Goal: Task Accomplishment & Management: Use online tool/utility

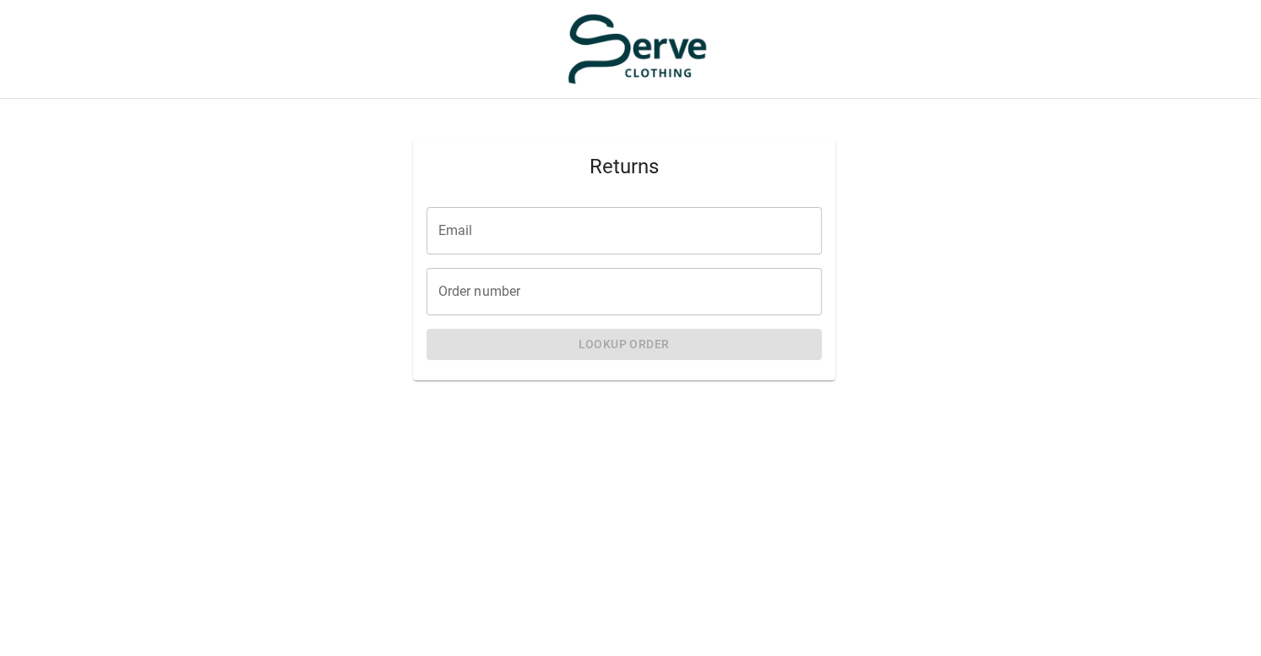
click at [610, 242] on input "Email" at bounding box center [624, 230] width 395 height 47
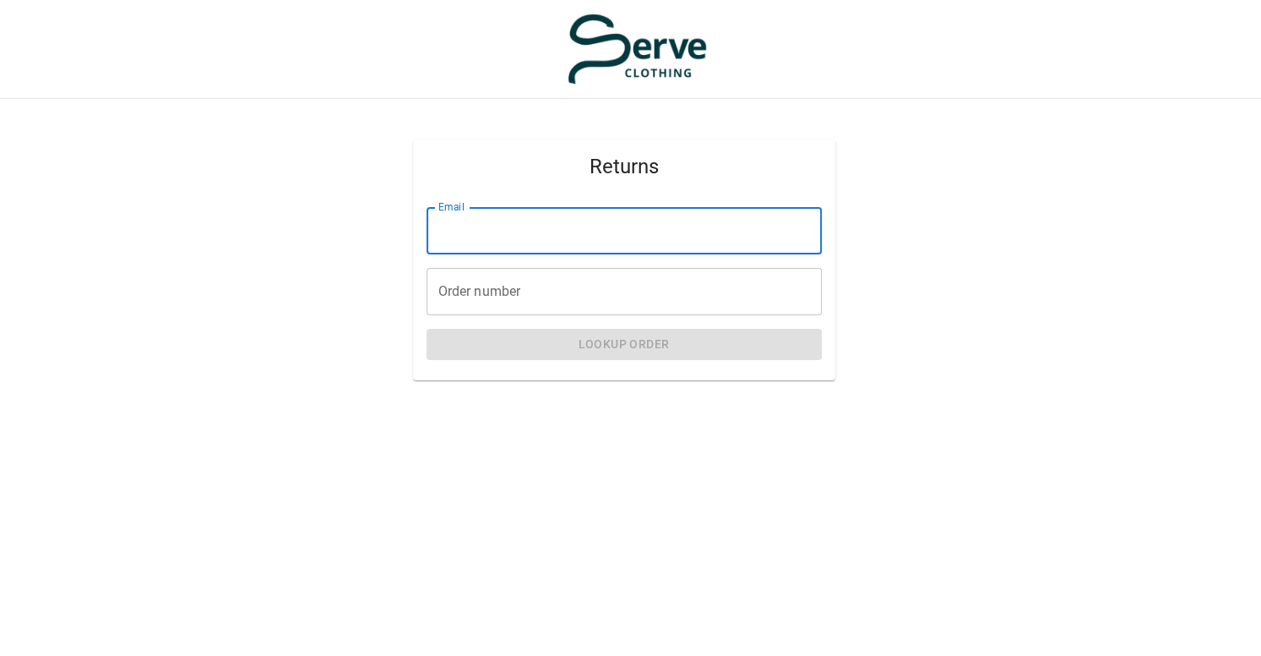
type input "**********"
click at [537, 284] on input "Order number" at bounding box center [624, 291] width 395 height 47
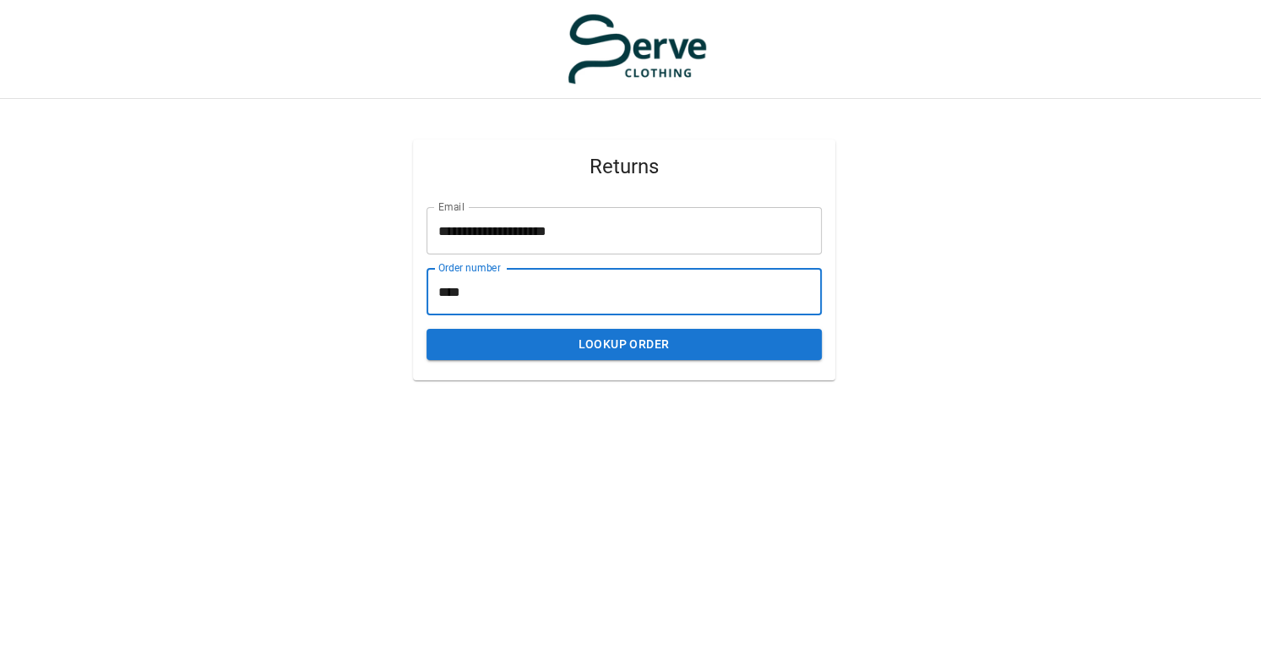
type input "****"
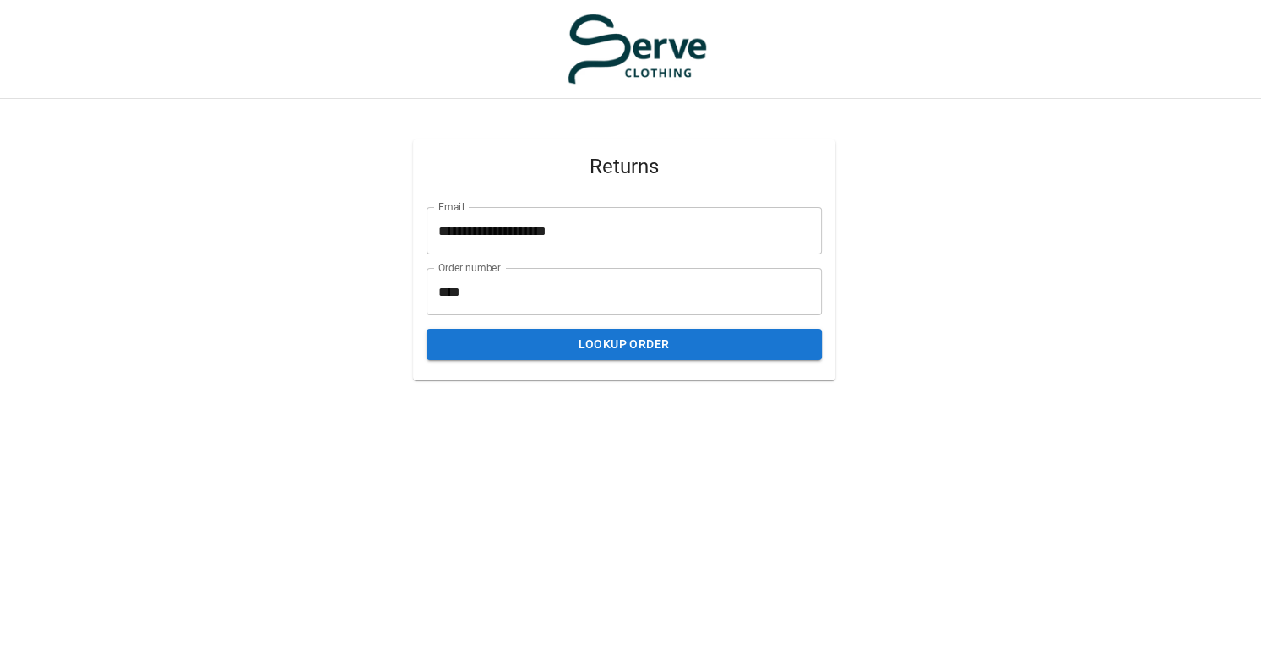
click at [598, 360] on div "**********" at bounding box center [624, 286] width 422 height 187
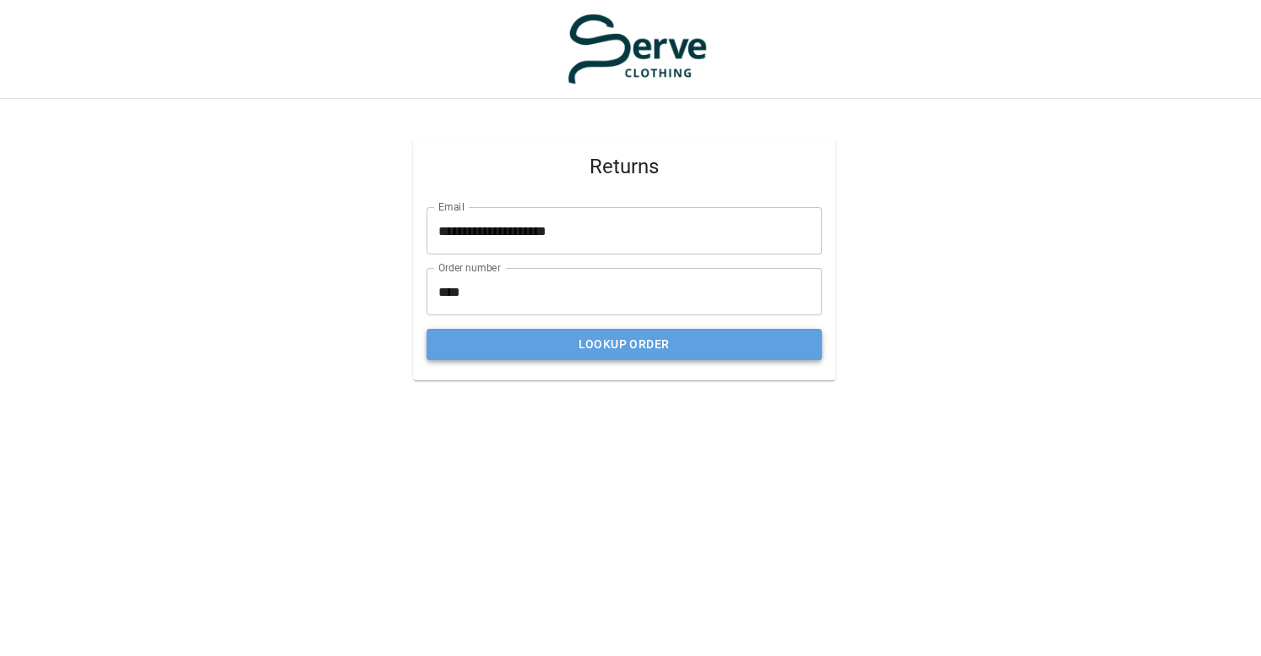
click at [593, 351] on button "Lookup Order" at bounding box center [624, 344] width 395 height 31
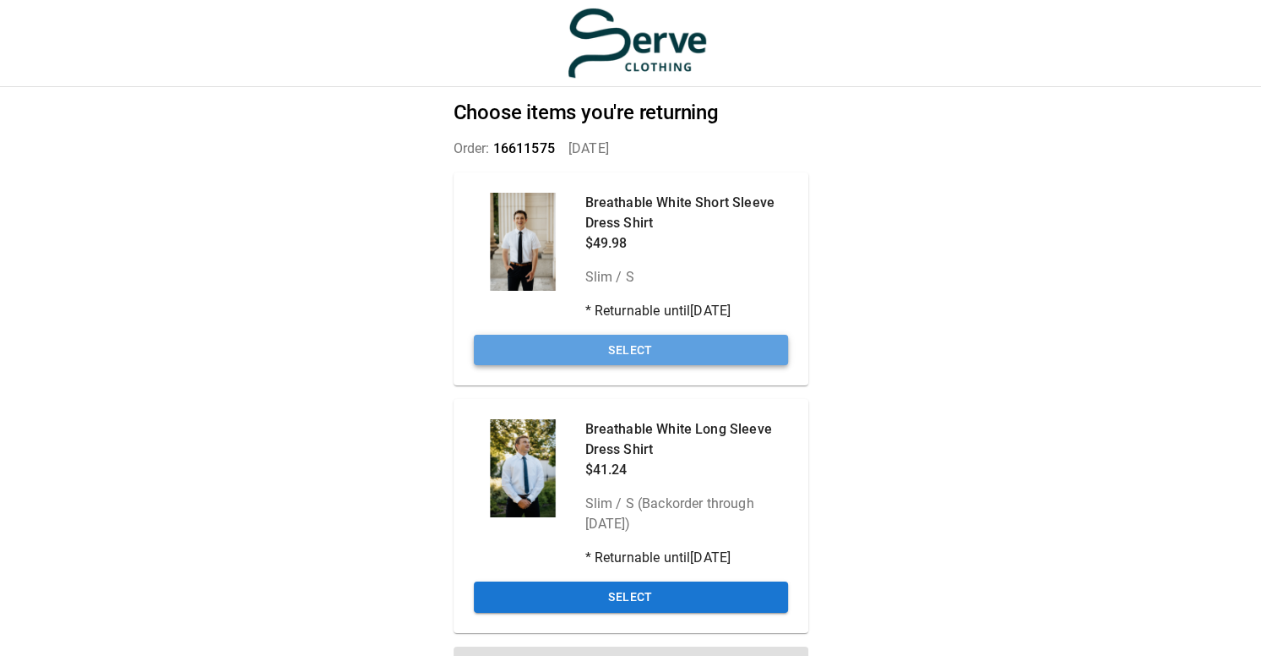
click at [733, 359] on button "Select" at bounding box center [631, 350] width 314 height 31
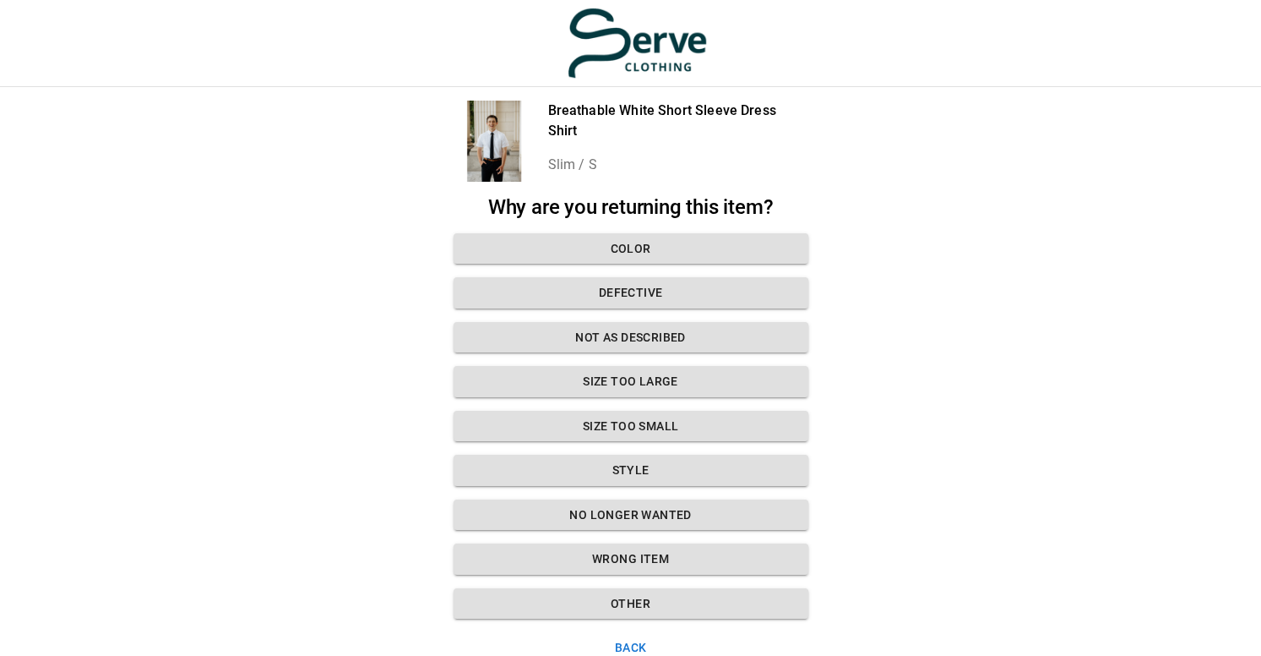
scroll to position [27, 0]
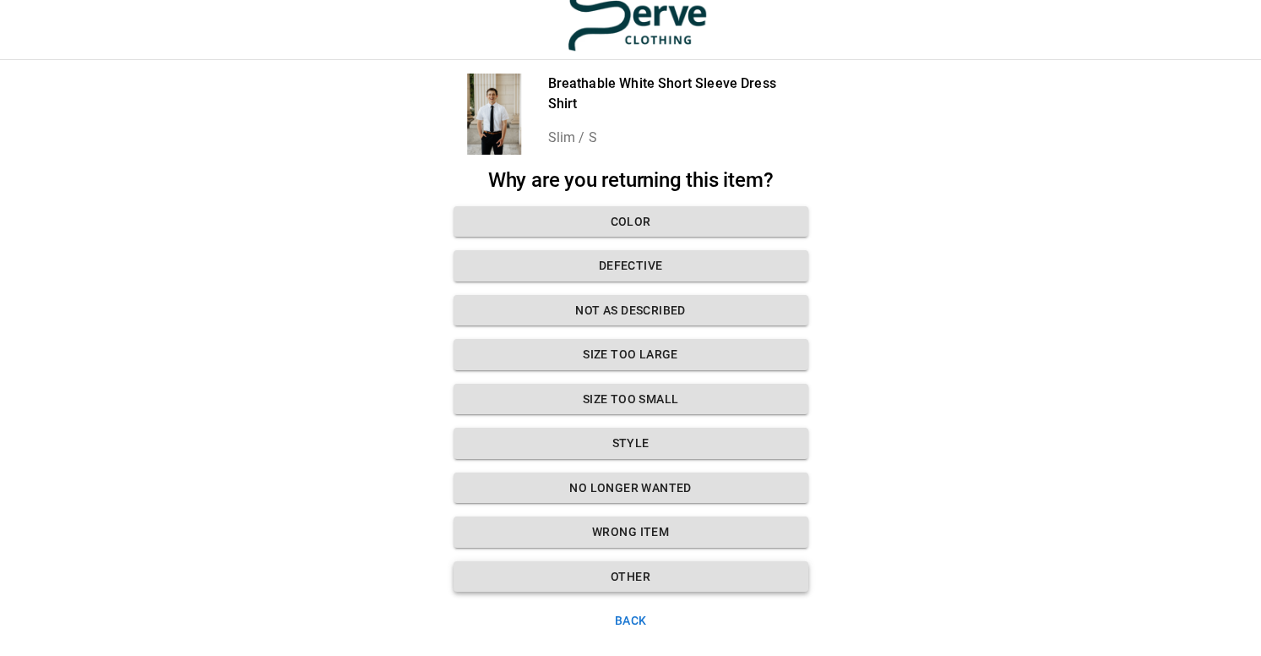
click at [666, 578] on button "Other" at bounding box center [631, 576] width 355 height 31
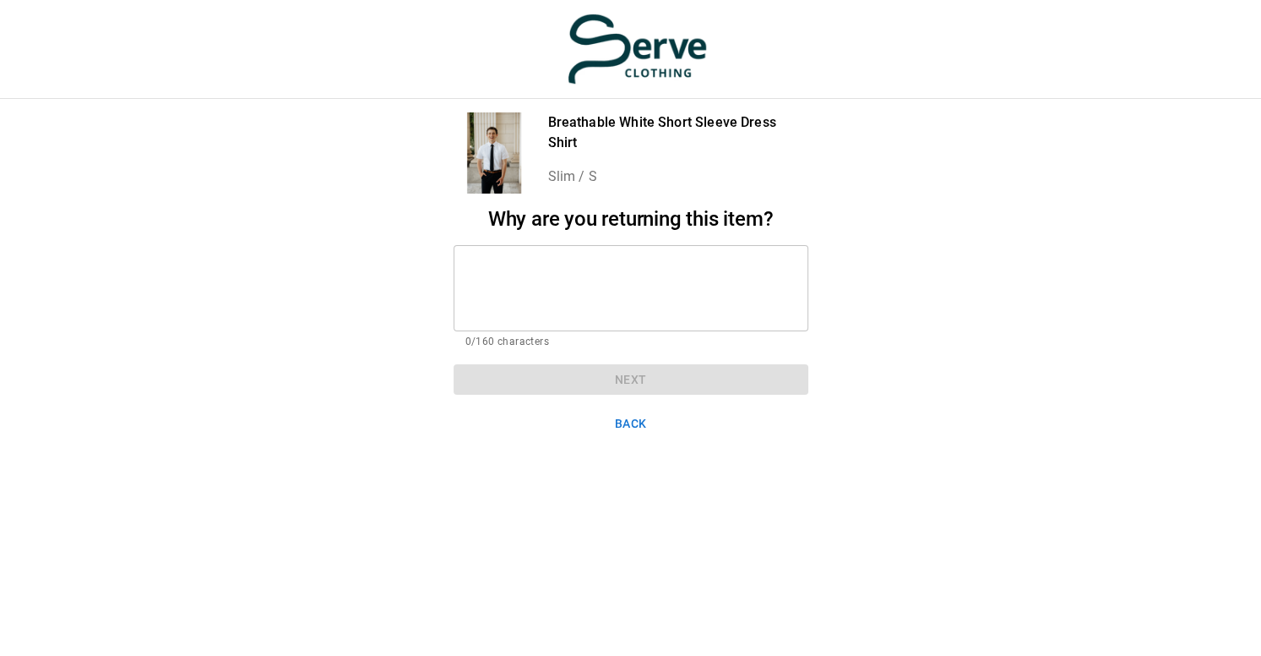
scroll to position [13, 0]
click at [542, 275] on textarea at bounding box center [630, 288] width 331 height 58
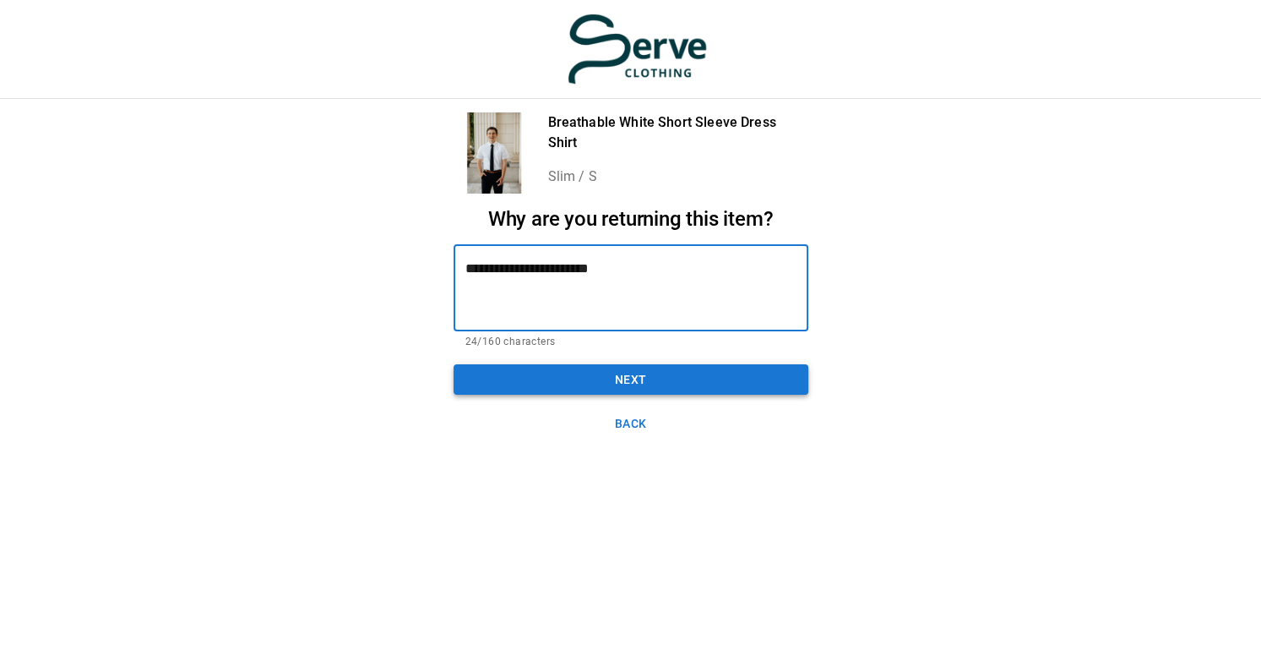
type textarea "**********"
click at [624, 373] on button "Next" at bounding box center [631, 379] width 355 height 31
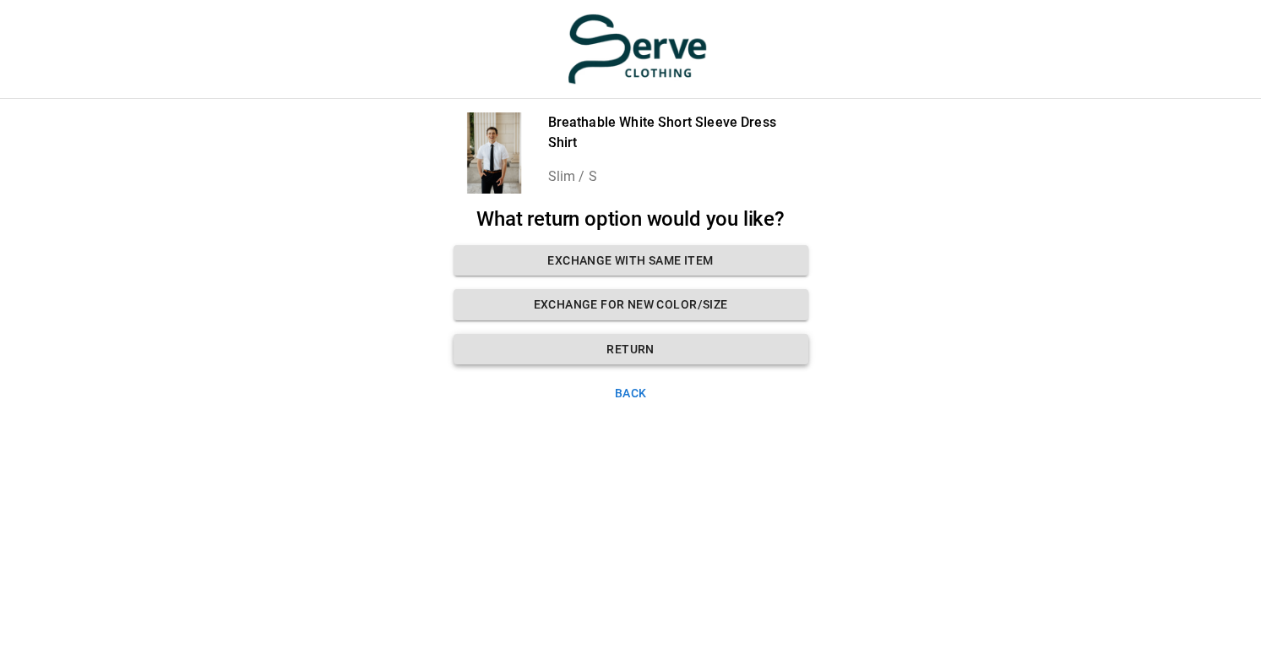
click at [640, 340] on button "Return" at bounding box center [631, 349] width 355 height 31
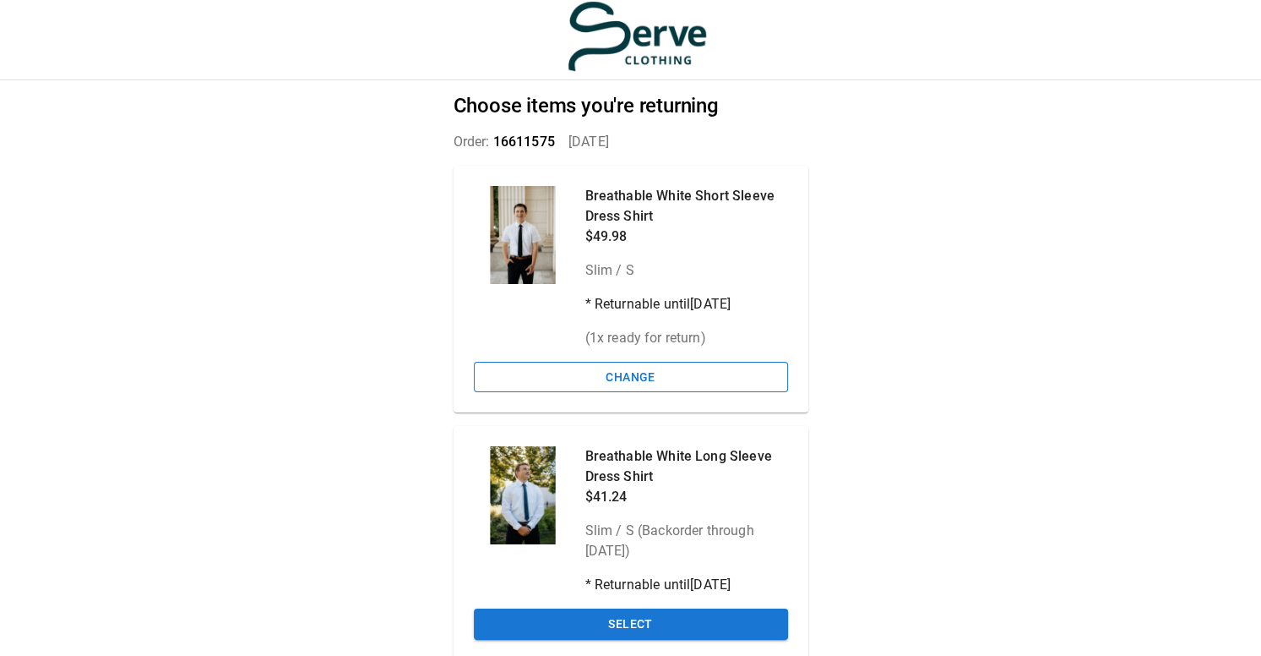
scroll to position [74, 0]
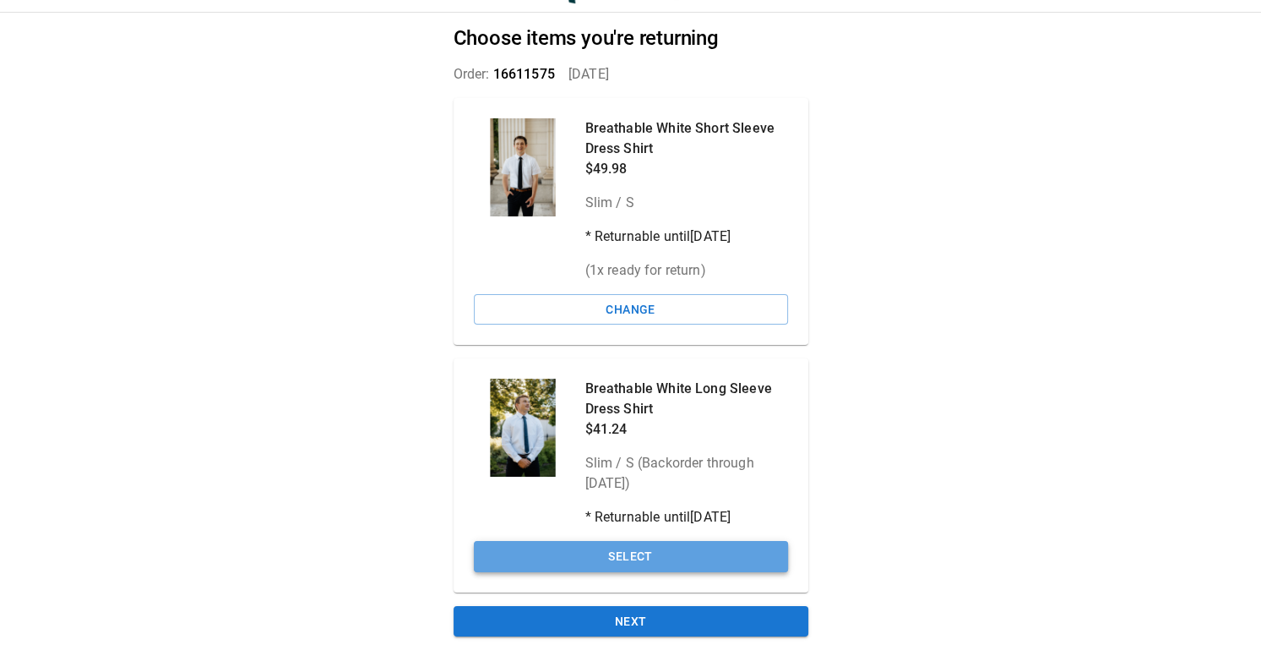
click at [629, 554] on button "Select" at bounding box center [631, 556] width 314 height 31
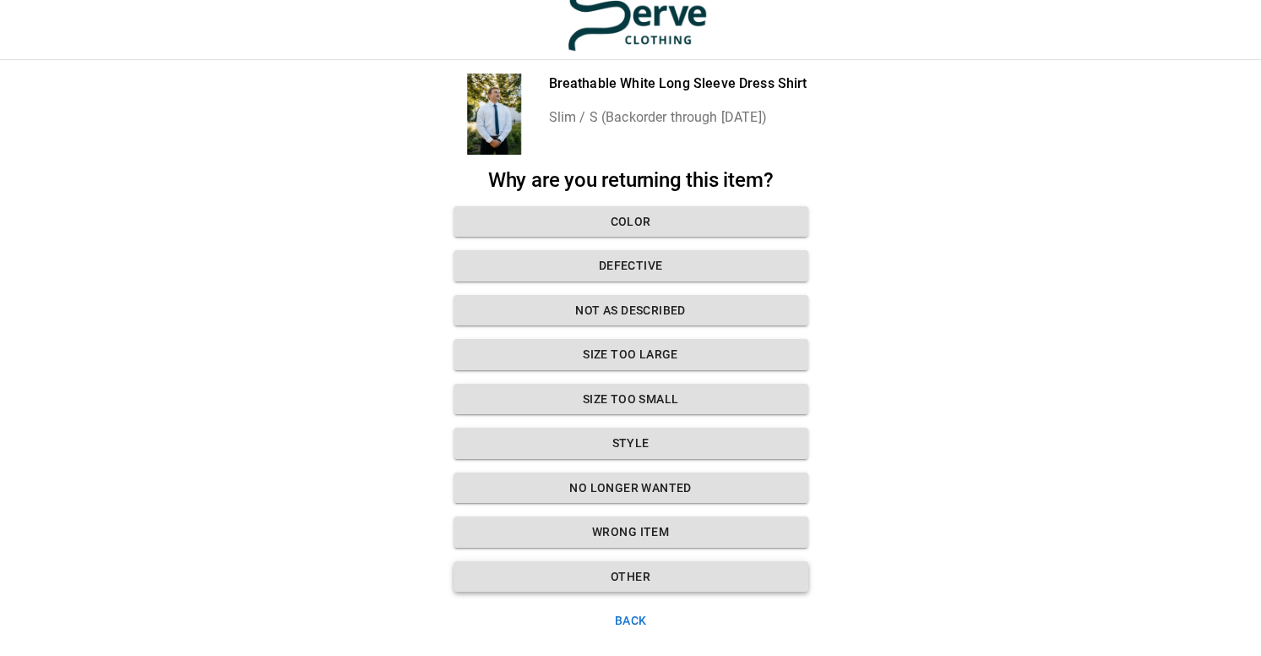
click at [645, 584] on button "Other" at bounding box center [631, 576] width 355 height 31
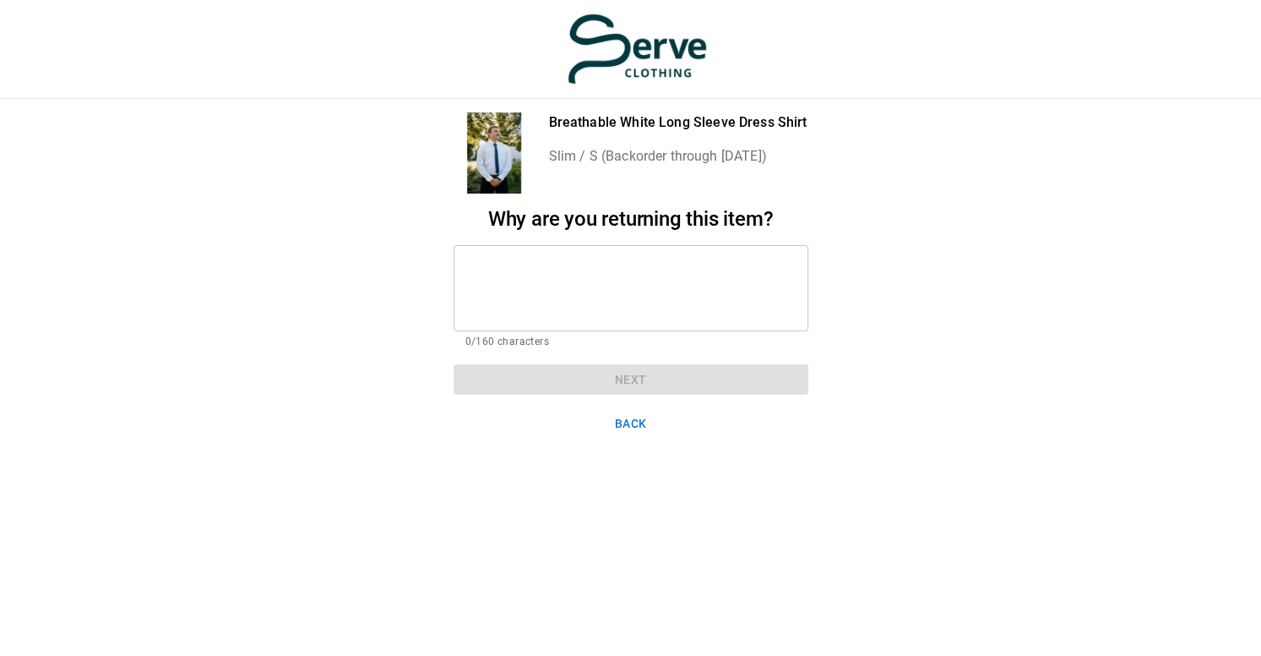
click at [655, 290] on textarea at bounding box center [630, 288] width 331 height 58
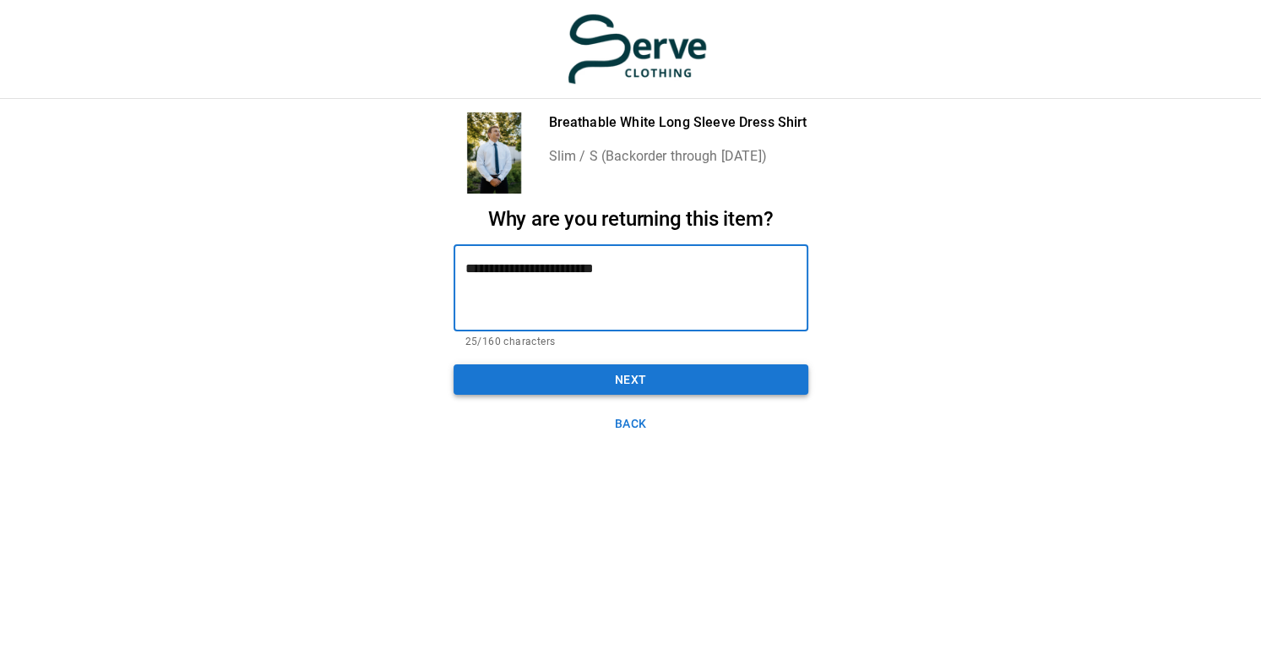
type textarea "**********"
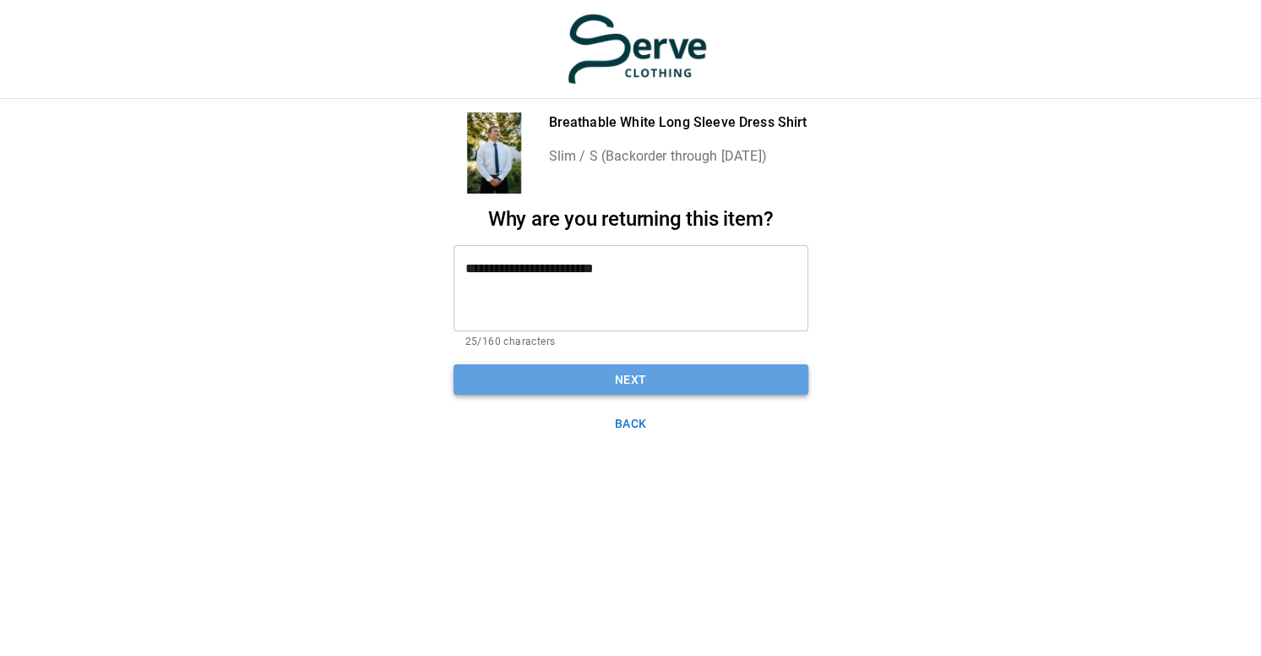
click at [652, 364] on button "Next" at bounding box center [631, 379] width 355 height 31
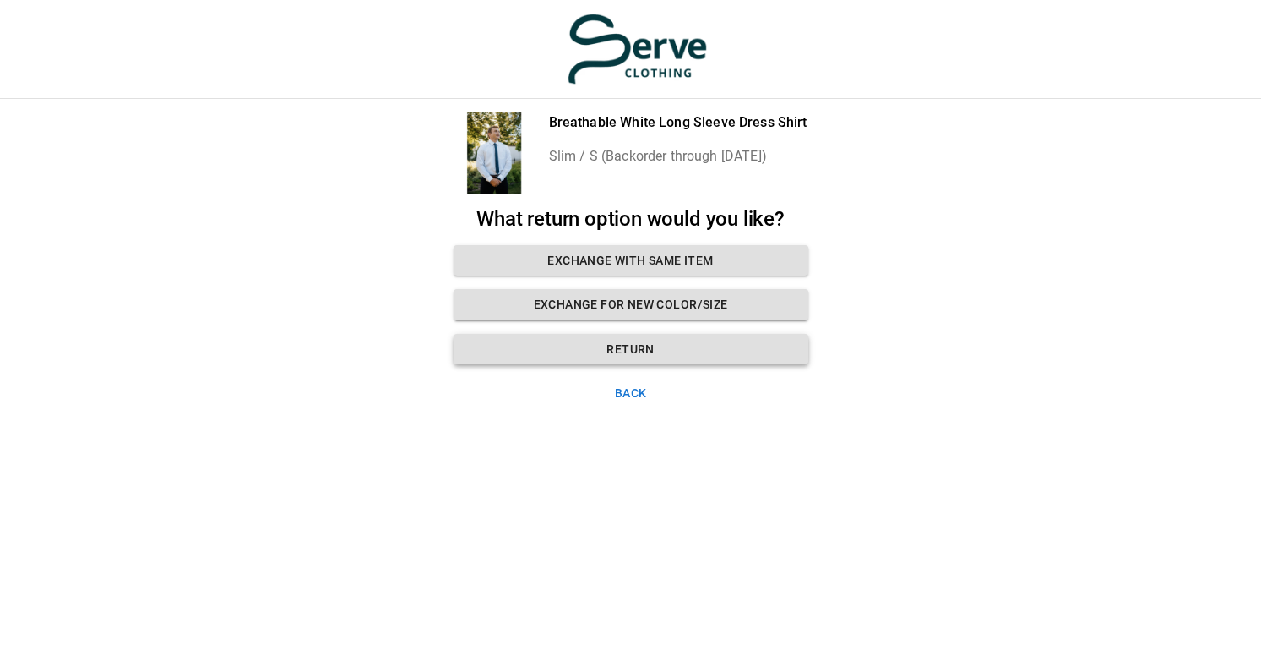
click at [660, 340] on button "Return" at bounding box center [631, 349] width 355 height 31
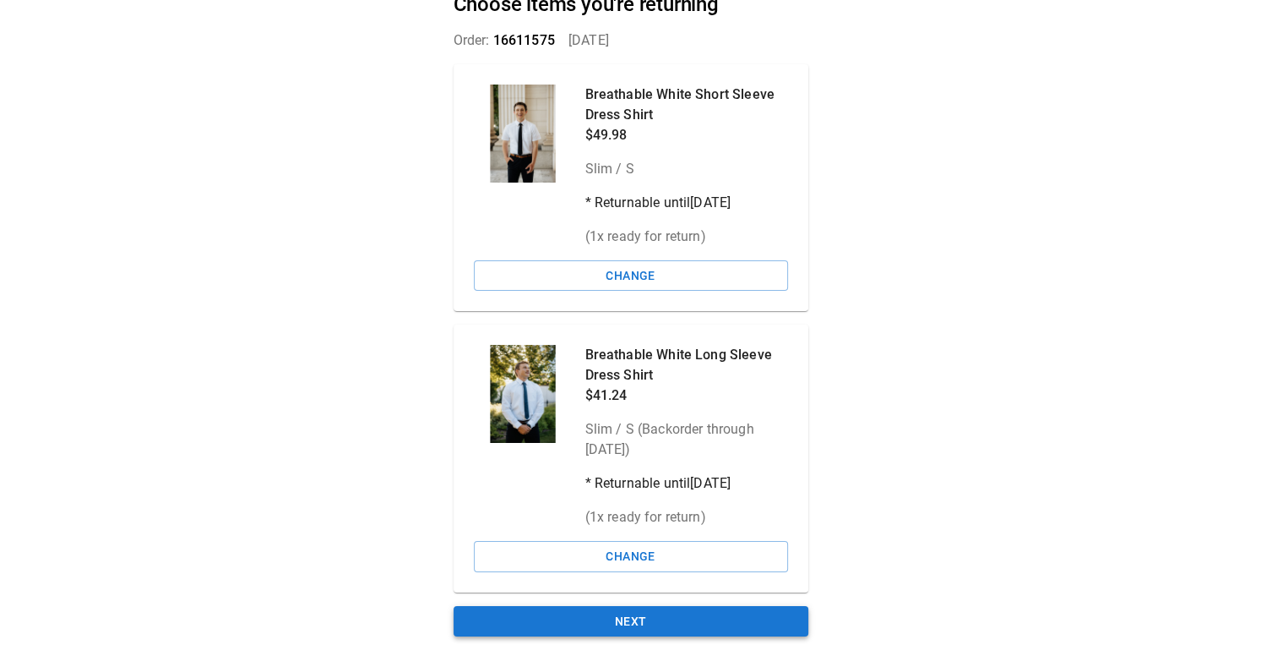
click at [634, 626] on button "Next" at bounding box center [631, 621] width 355 height 31
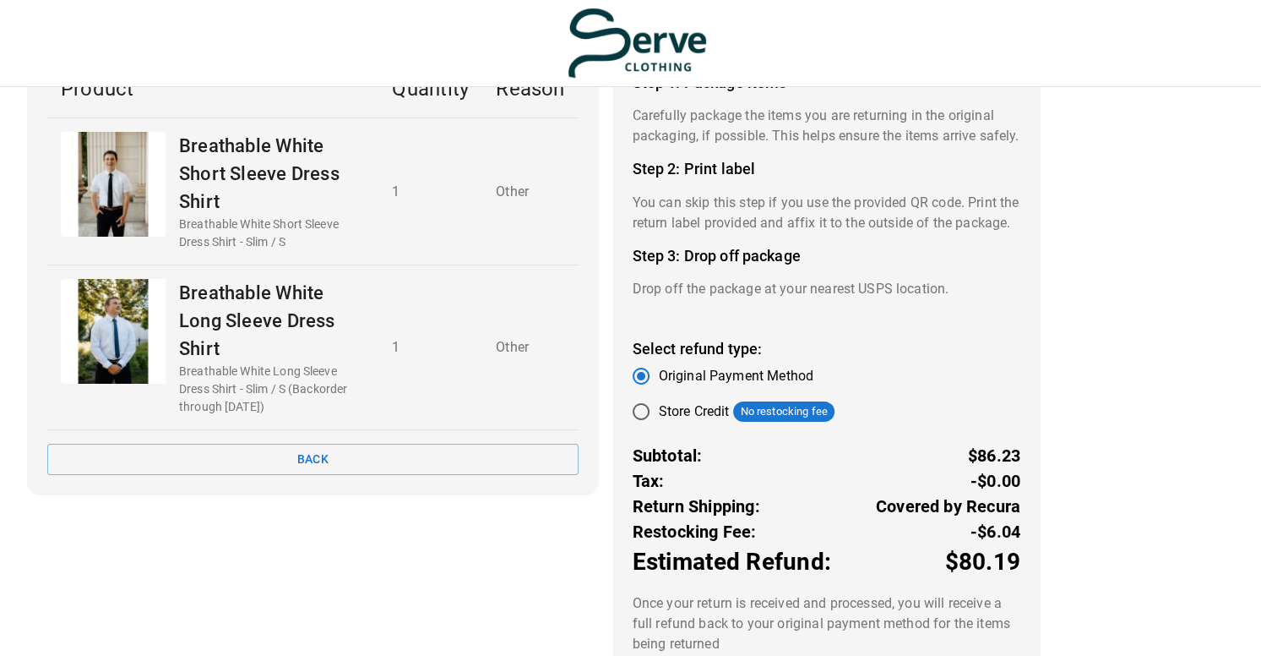
scroll to position [248, 0]
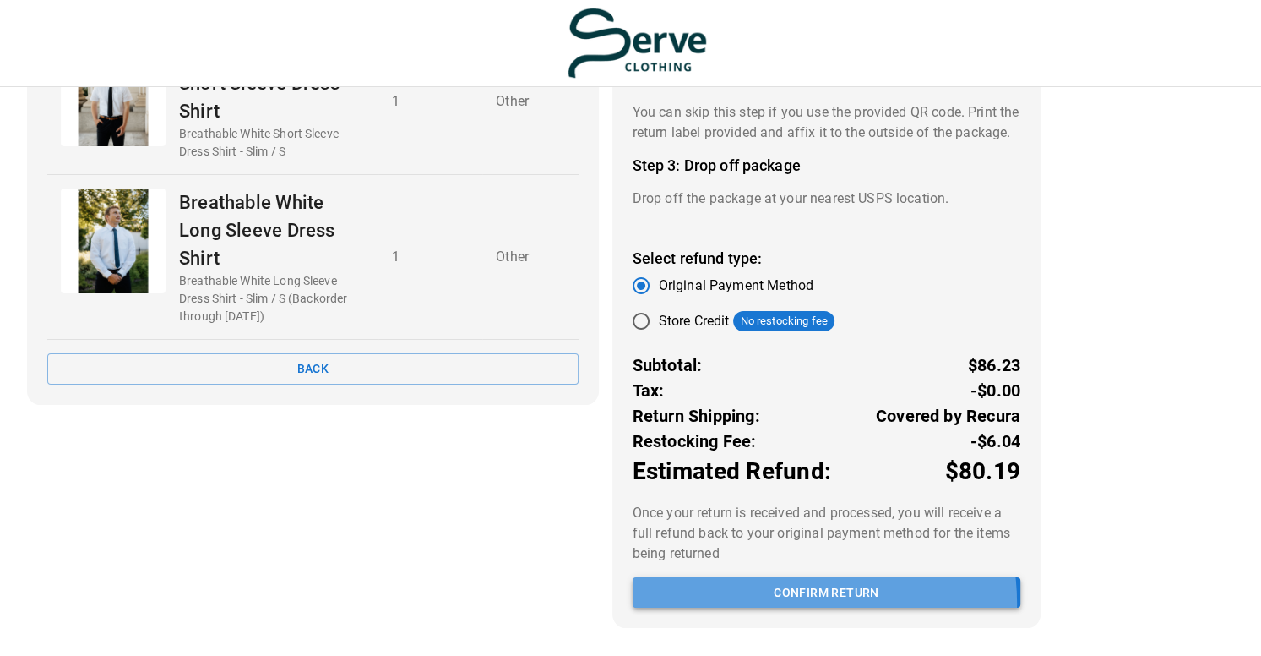
click at [781, 604] on button "Confirm return" at bounding box center [827, 592] width 388 height 31
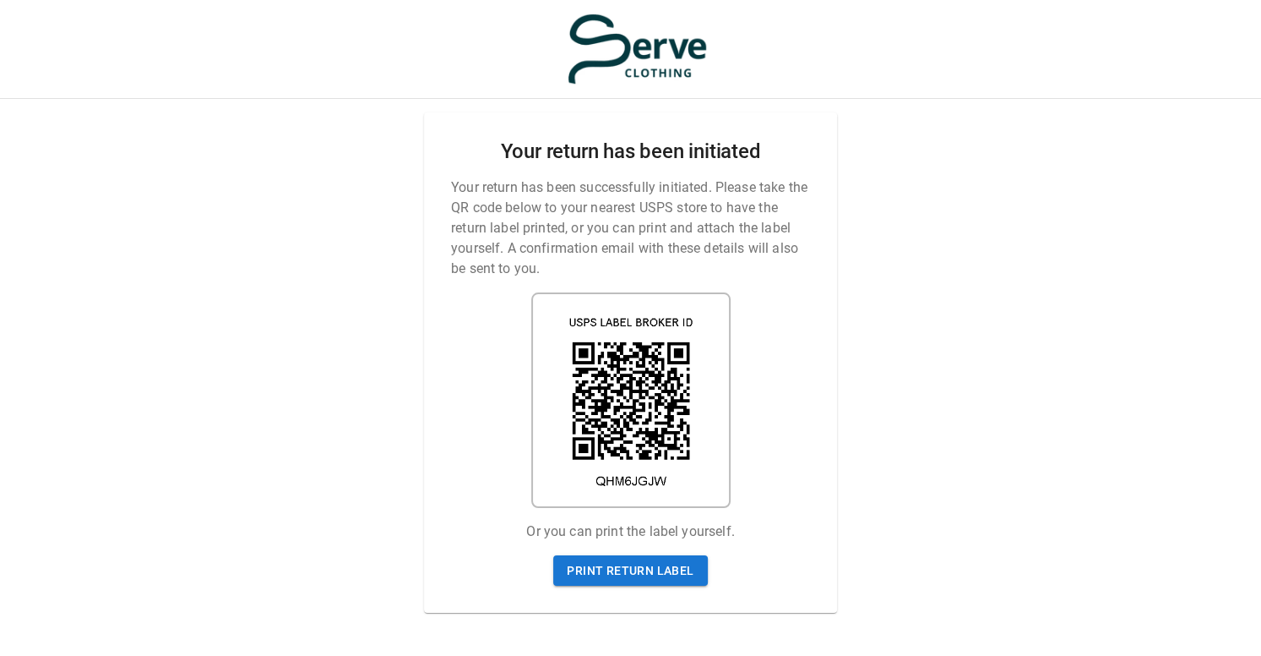
scroll to position [0, 0]
click at [645, 563] on link "Print return label" at bounding box center [630, 570] width 154 height 31
